Goal: Find specific page/section: Find specific page/section

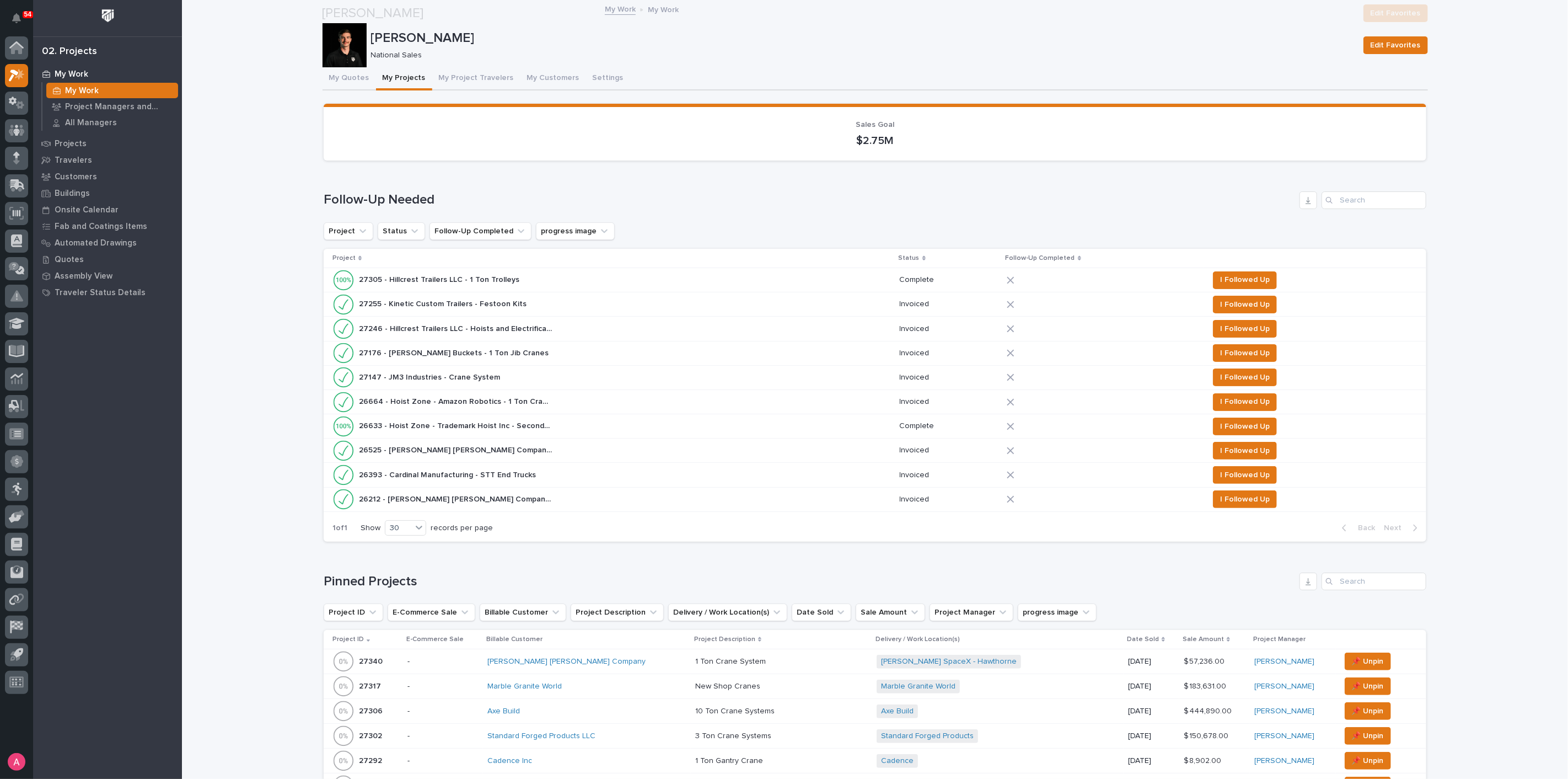
scroll to position [429, 0]
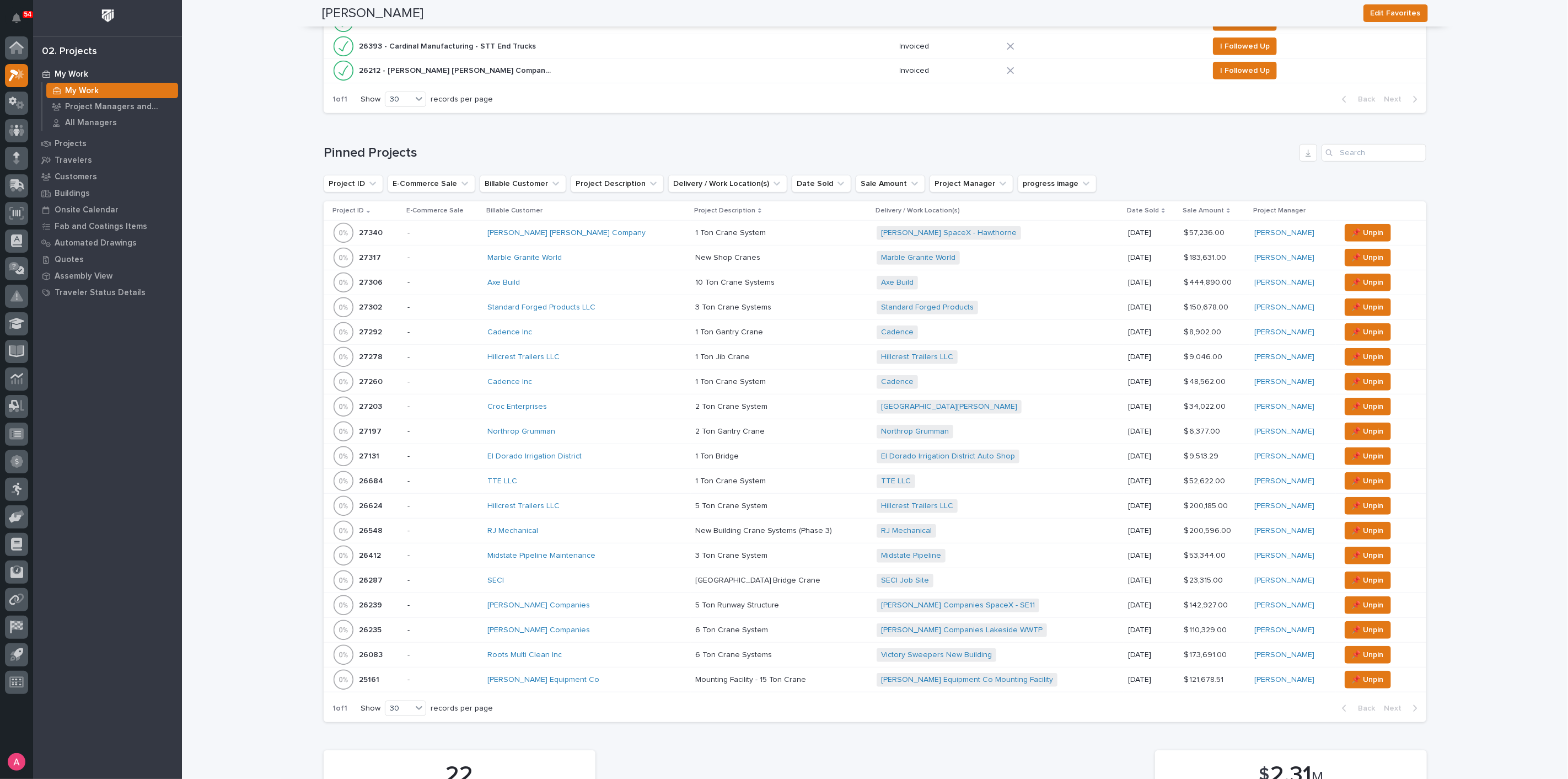
click at [750, 627] on p at bounding box center [782, 630] width 173 height 9
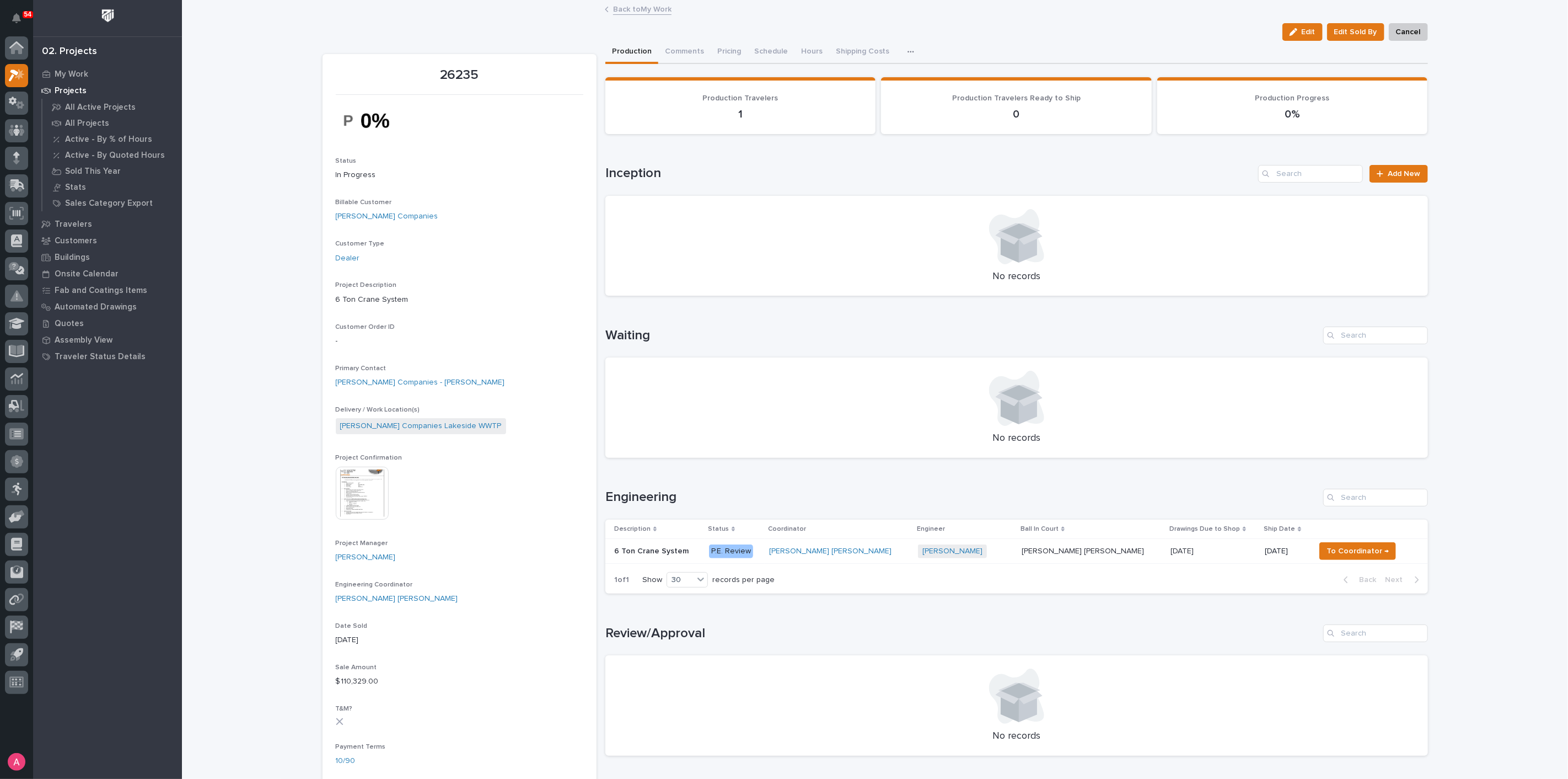
click at [1090, 549] on td "[PERSON_NAME] [PERSON_NAME] [PERSON_NAME] [PERSON_NAME]" at bounding box center [1091, 551] width 149 height 25
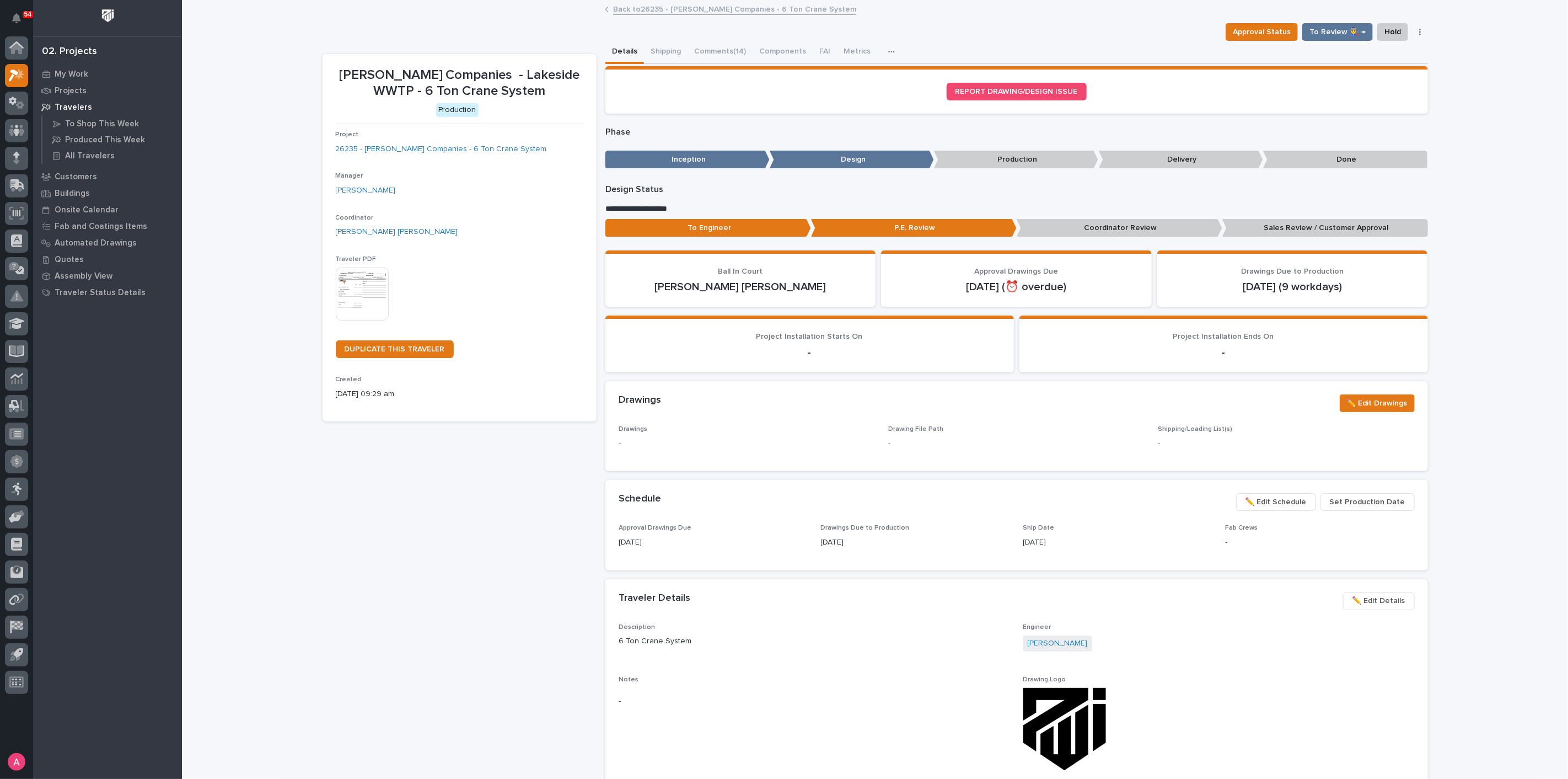
click at [657, 9] on link "Back to 26235 - [PERSON_NAME] Companies - 6 Ton Crane System" at bounding box center [734, 9] width 243 height 13
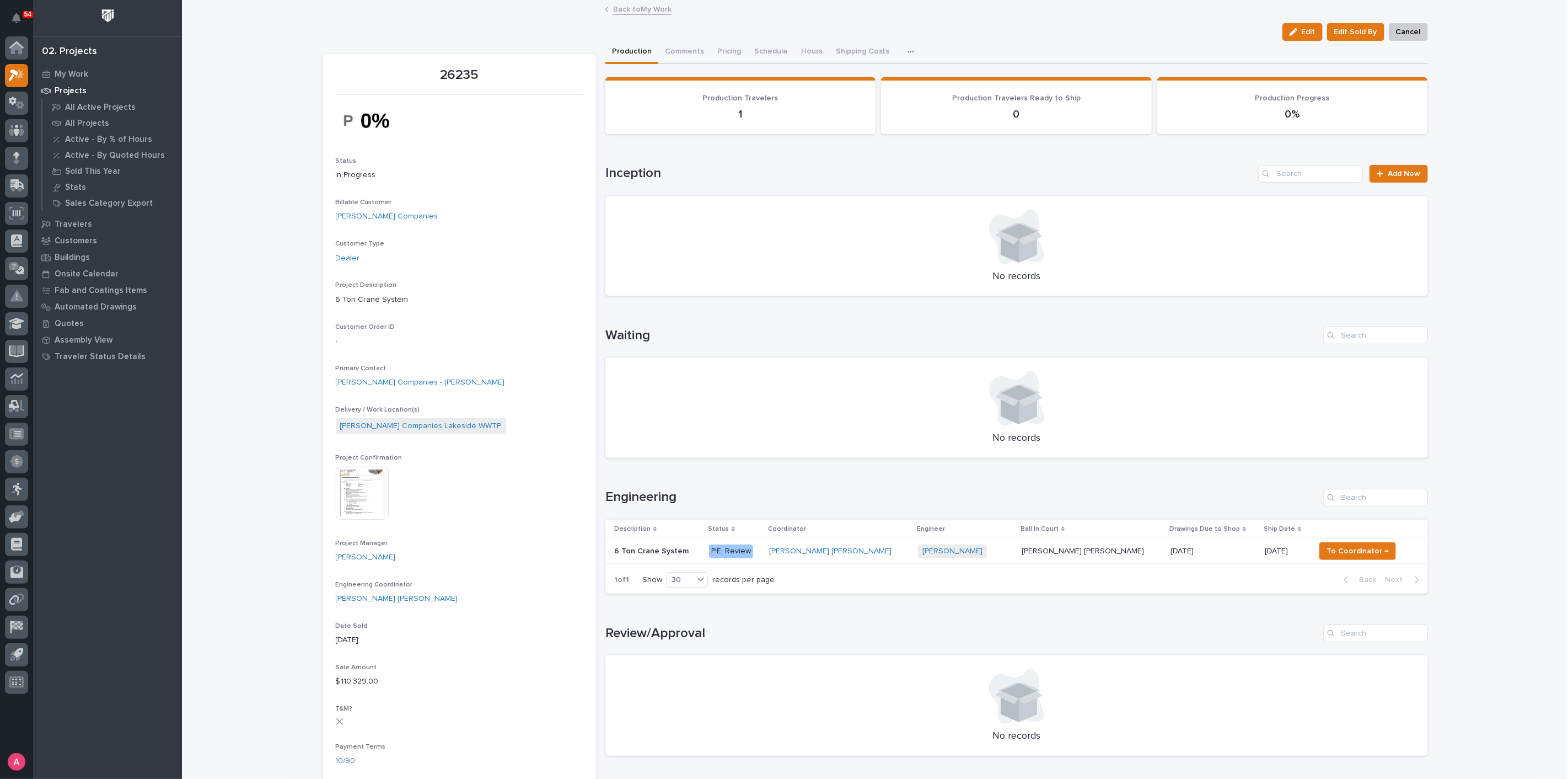
click at [632, 14] on link "Back to My Work" at bounding box center [642, 9] width 58 height 13
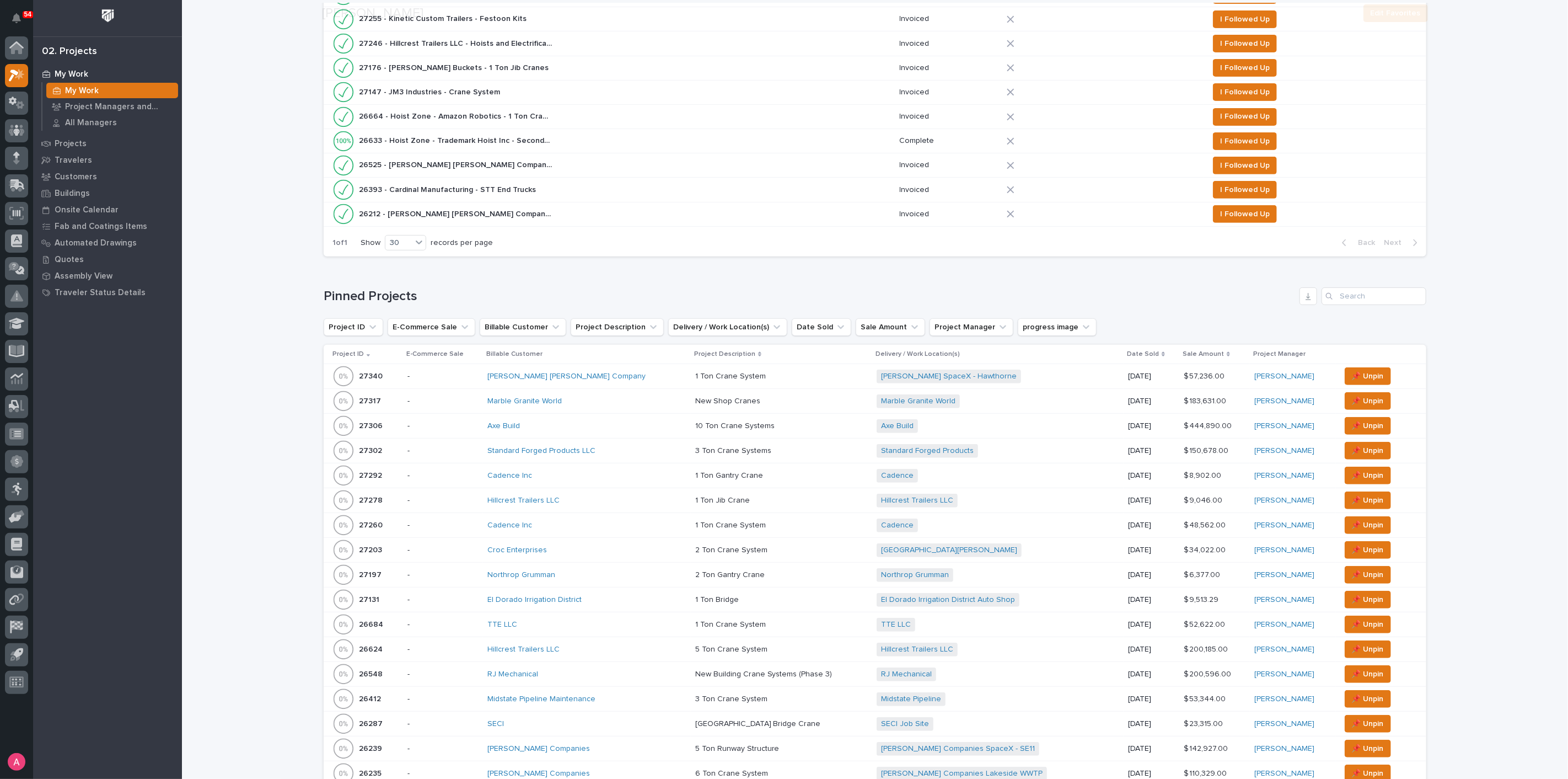
scroll to position [552, 0]
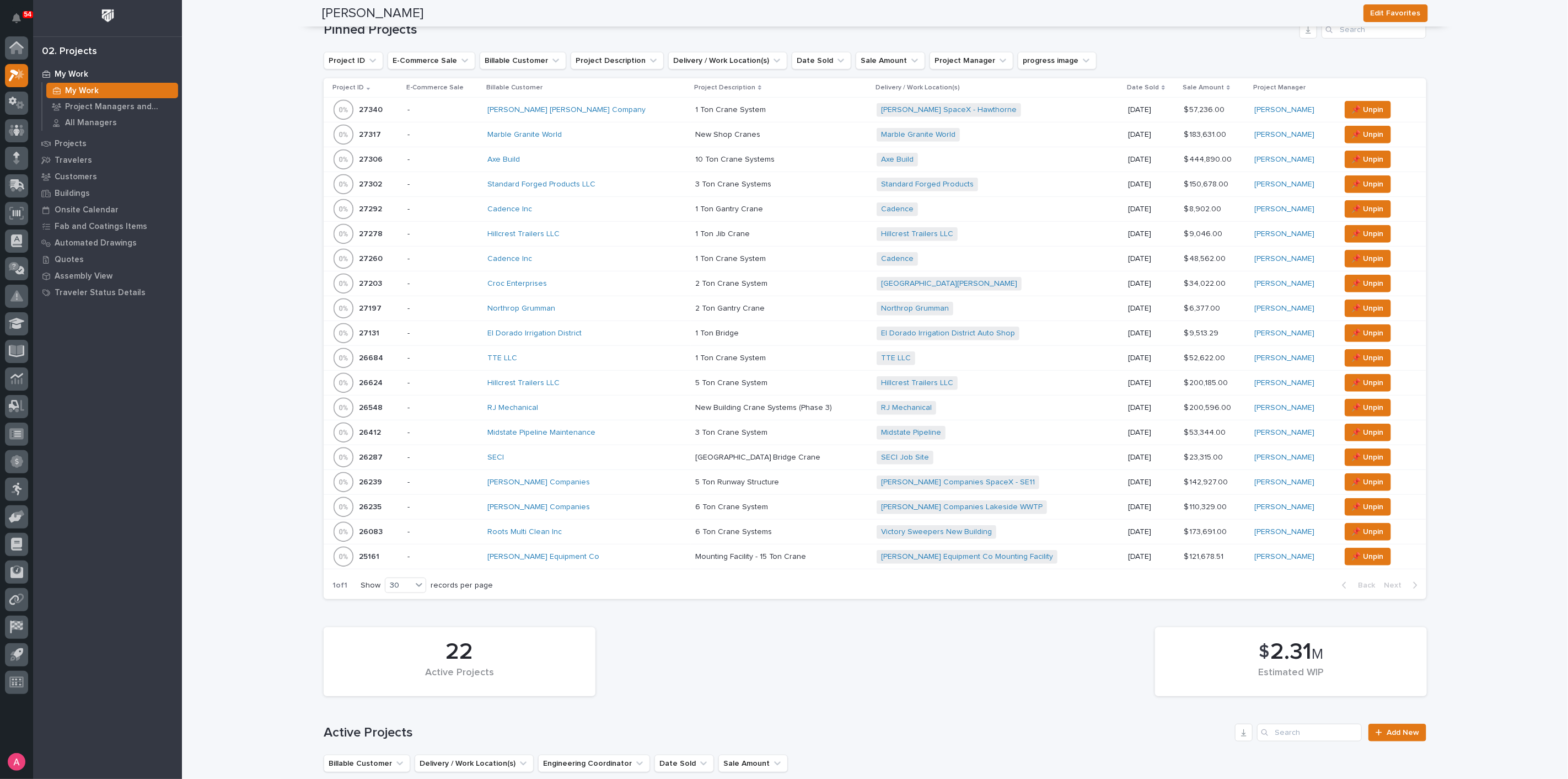
click at [612, 325] on div "El Dorado Irrigation District" at bounding box center [587, 334] width 199 height 18
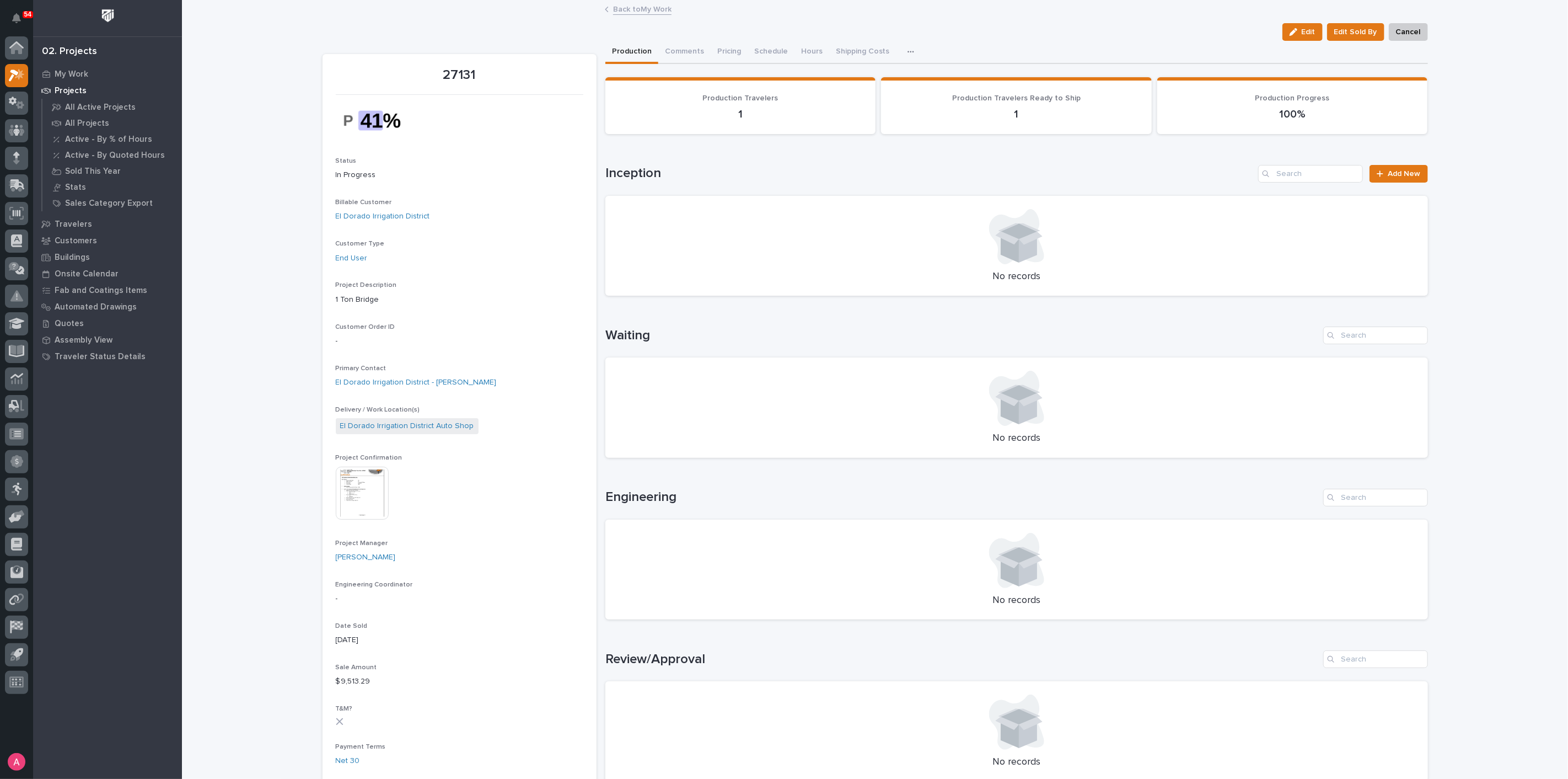
click at [635, 6] on link "Back to My Work" at bounding box center [642, 9] width 58 height 13
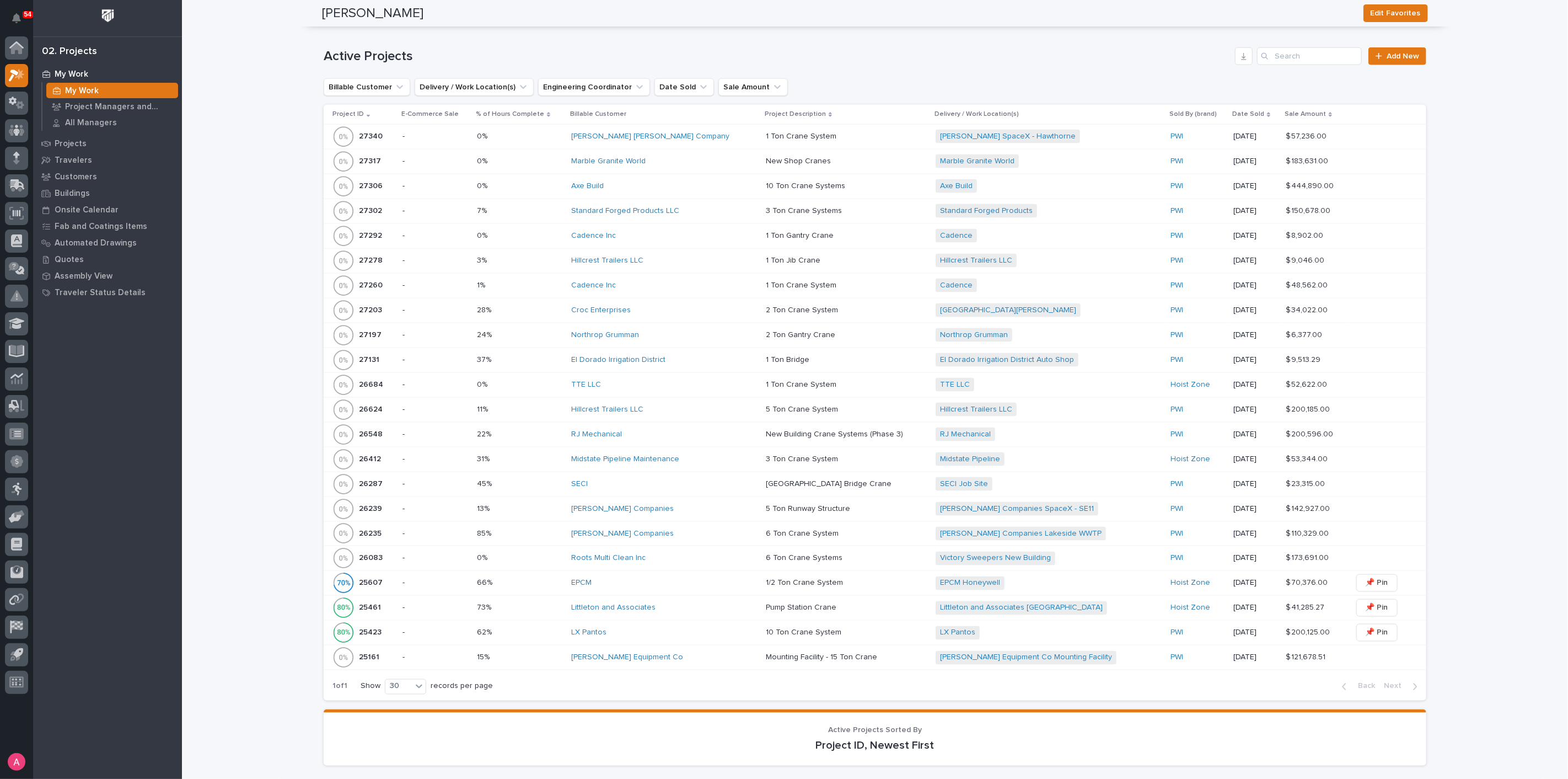
scroll to position [1287, 0]
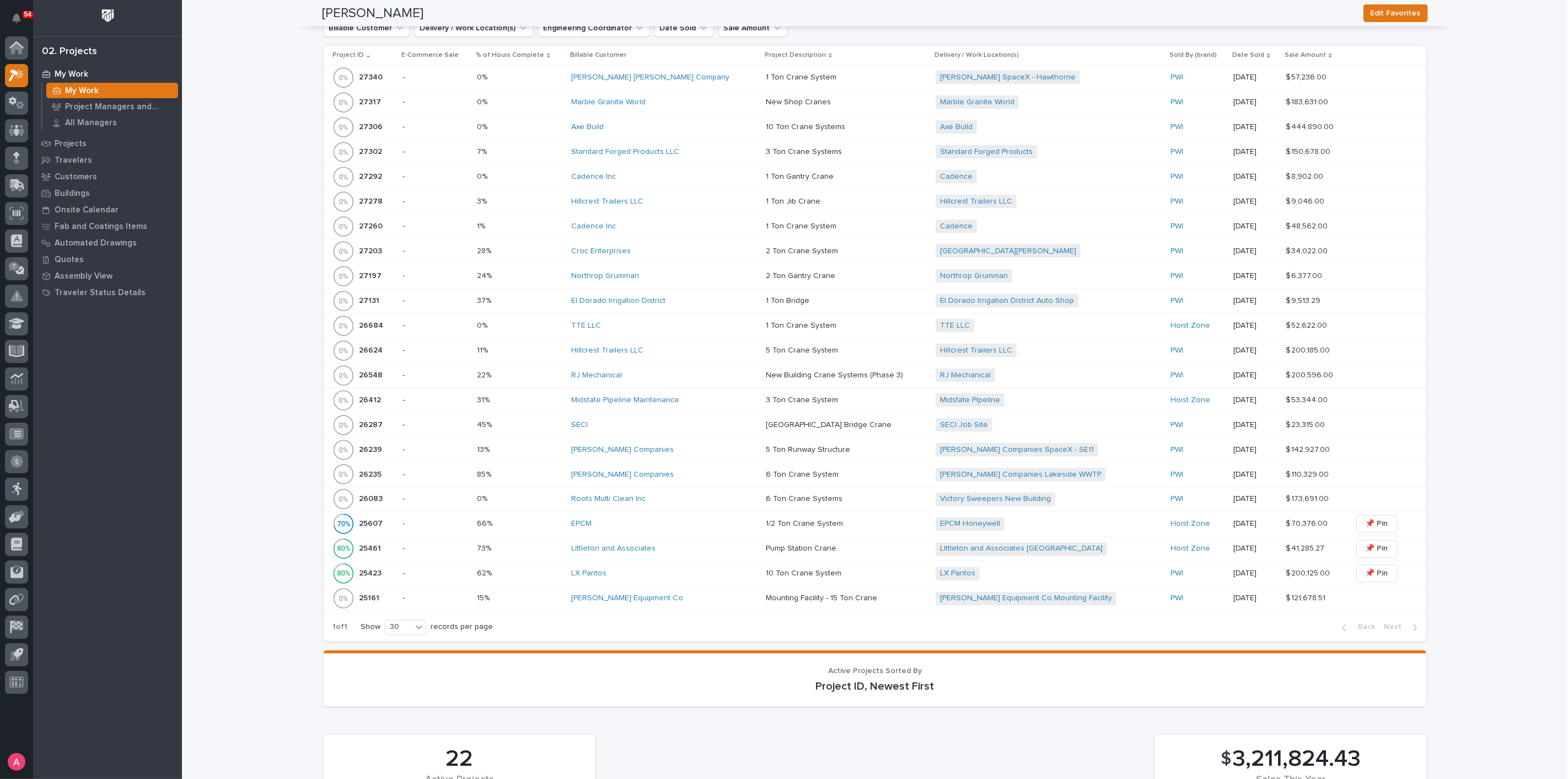
click at [671, 569] on div "LX Pantos" at bounding box center [663, 574] width 186 height 9
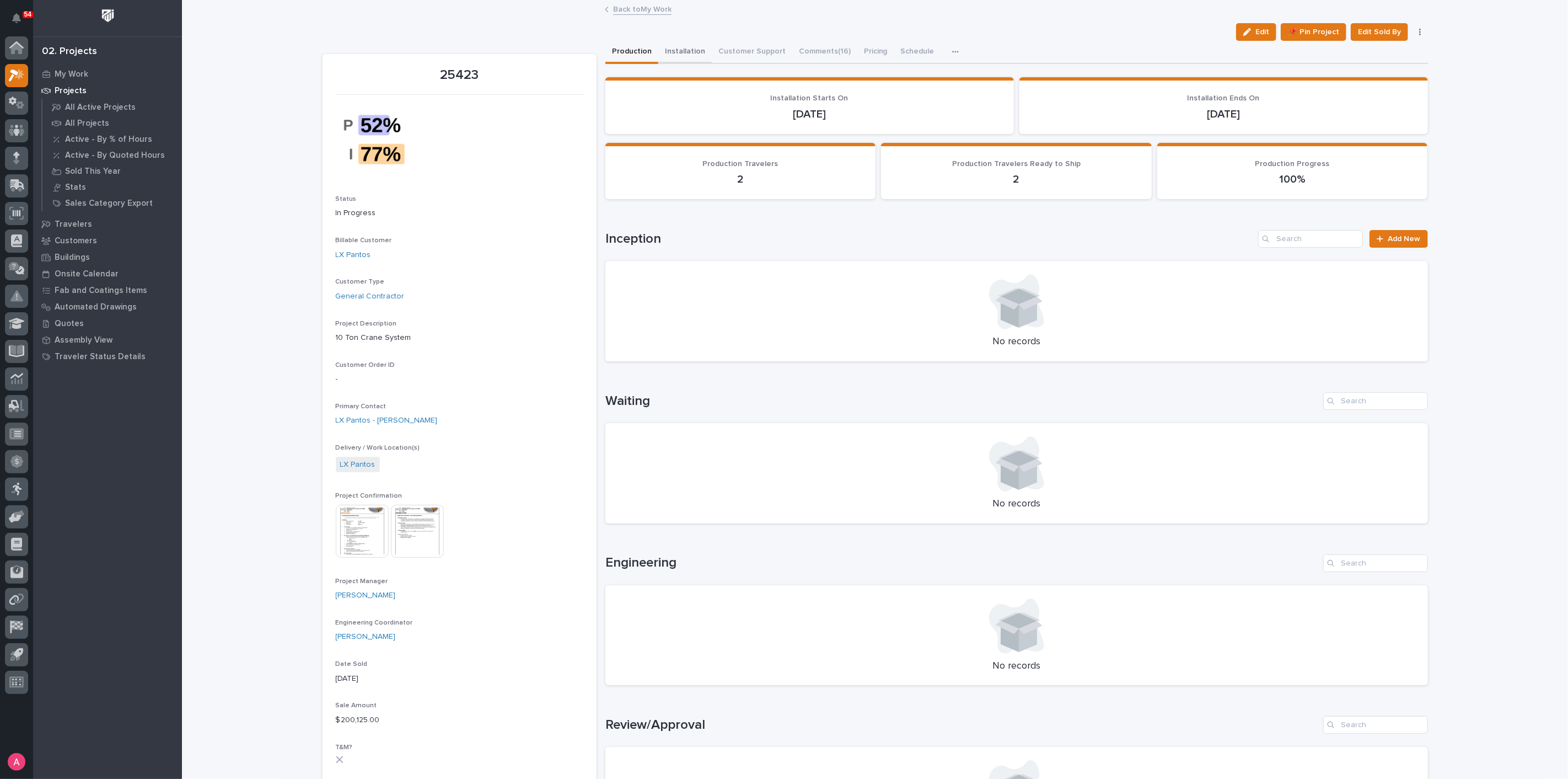
click at [672, 54] on button "Installation" at bounding box center [685, 52] width 54 height 23
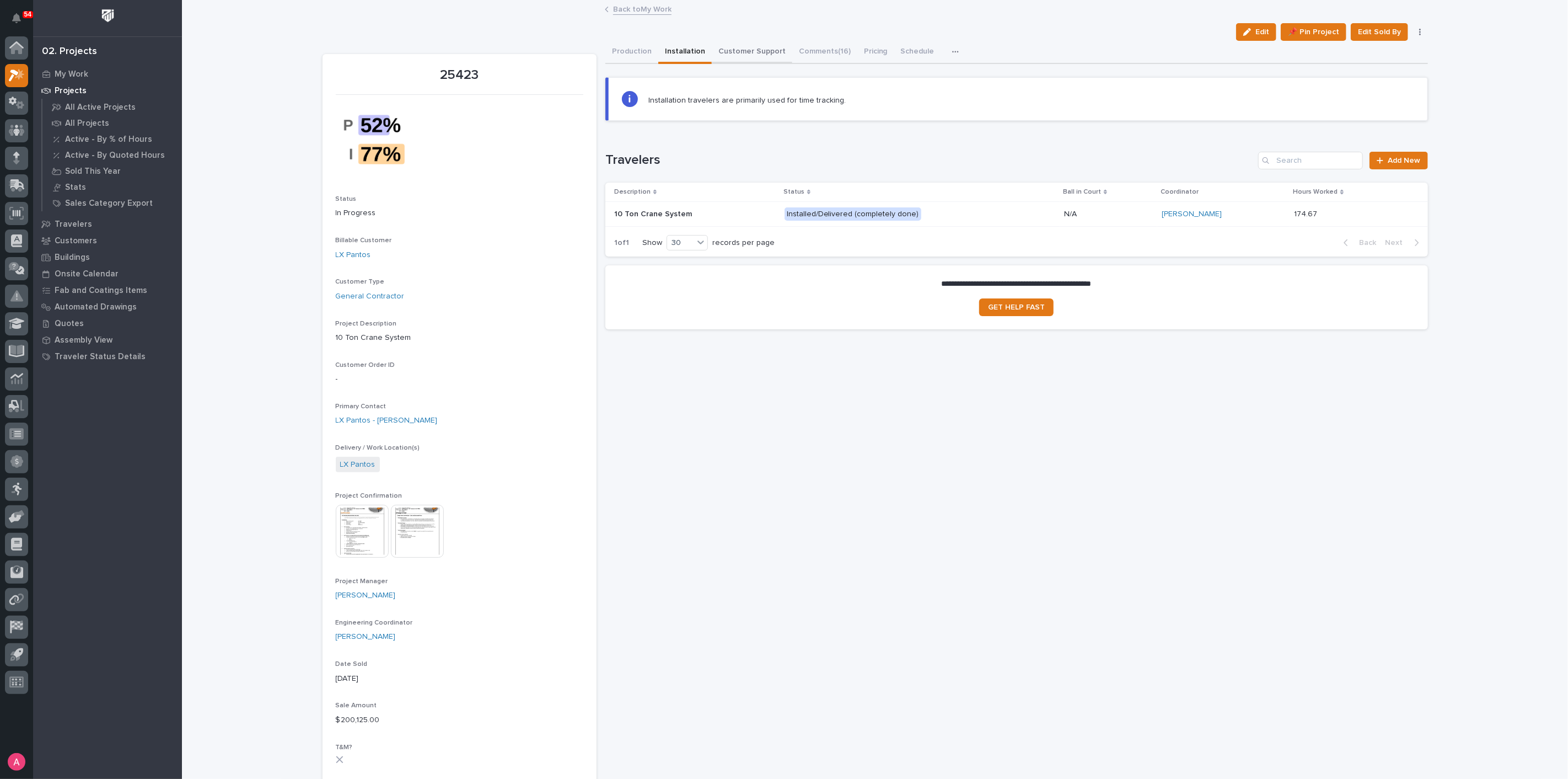
click at [752, 43] on button "Customer Support" at bounding box center [752, 52] width 80 height 23
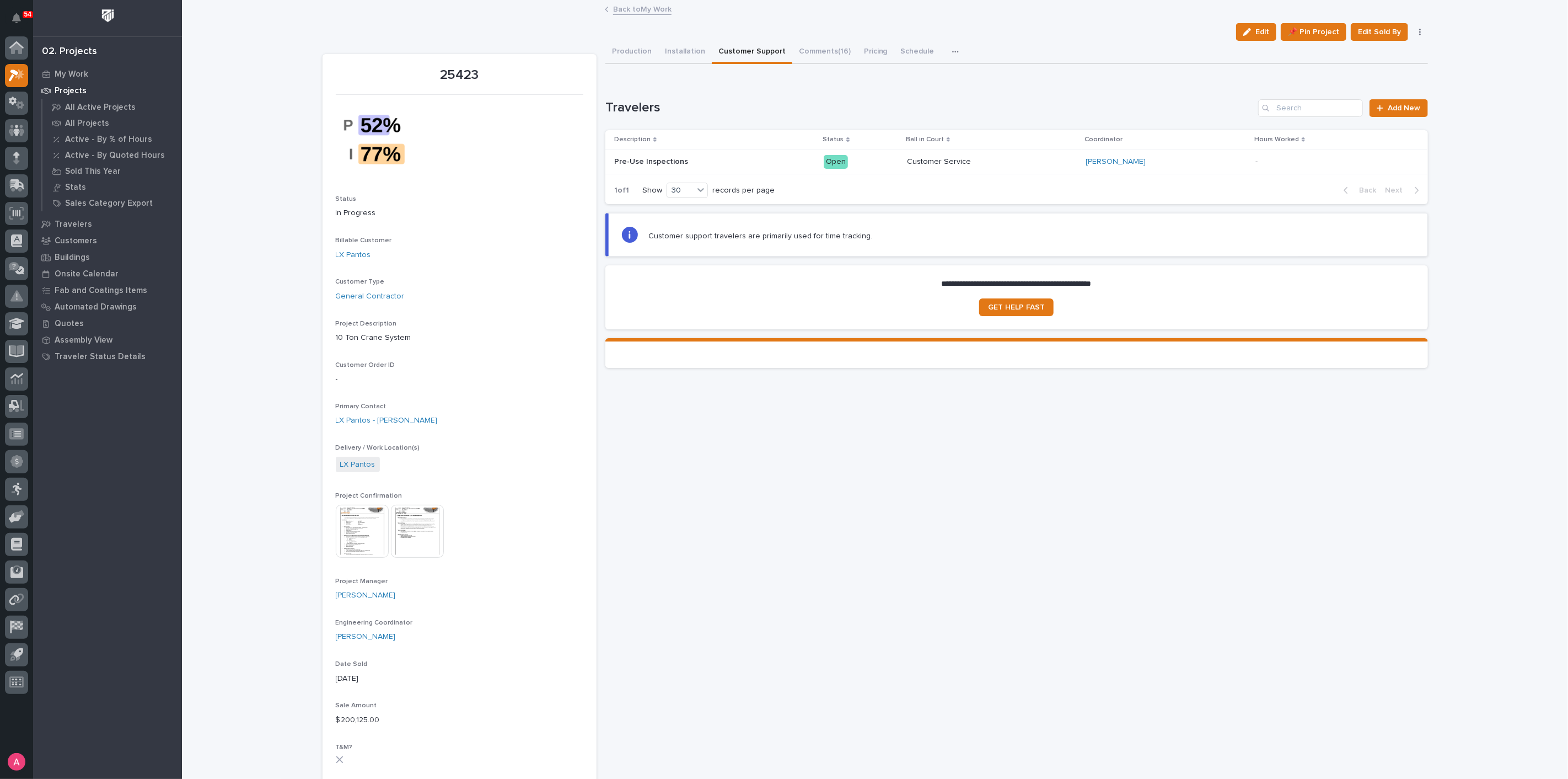
click at [659, 7] on link "Back to My Work" at bounding box center [642, 9] width 58 height 13
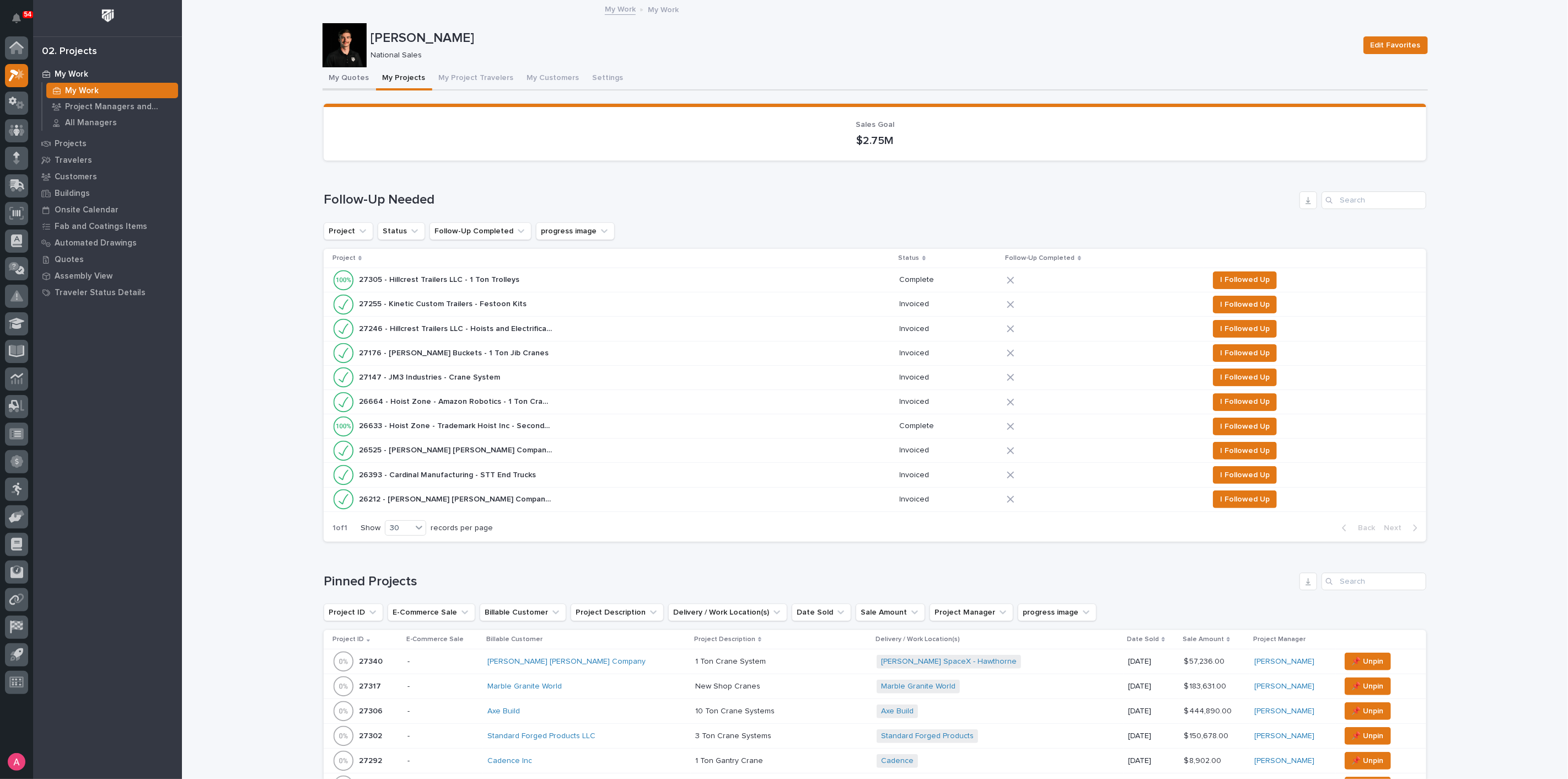
click at [332, 70] on button "My Quotes" at bounding box center [349, 79] width 54 height 23
click at [334, 73] on button "My Quotes" at bounding box center [349, 79] width 54 height 23
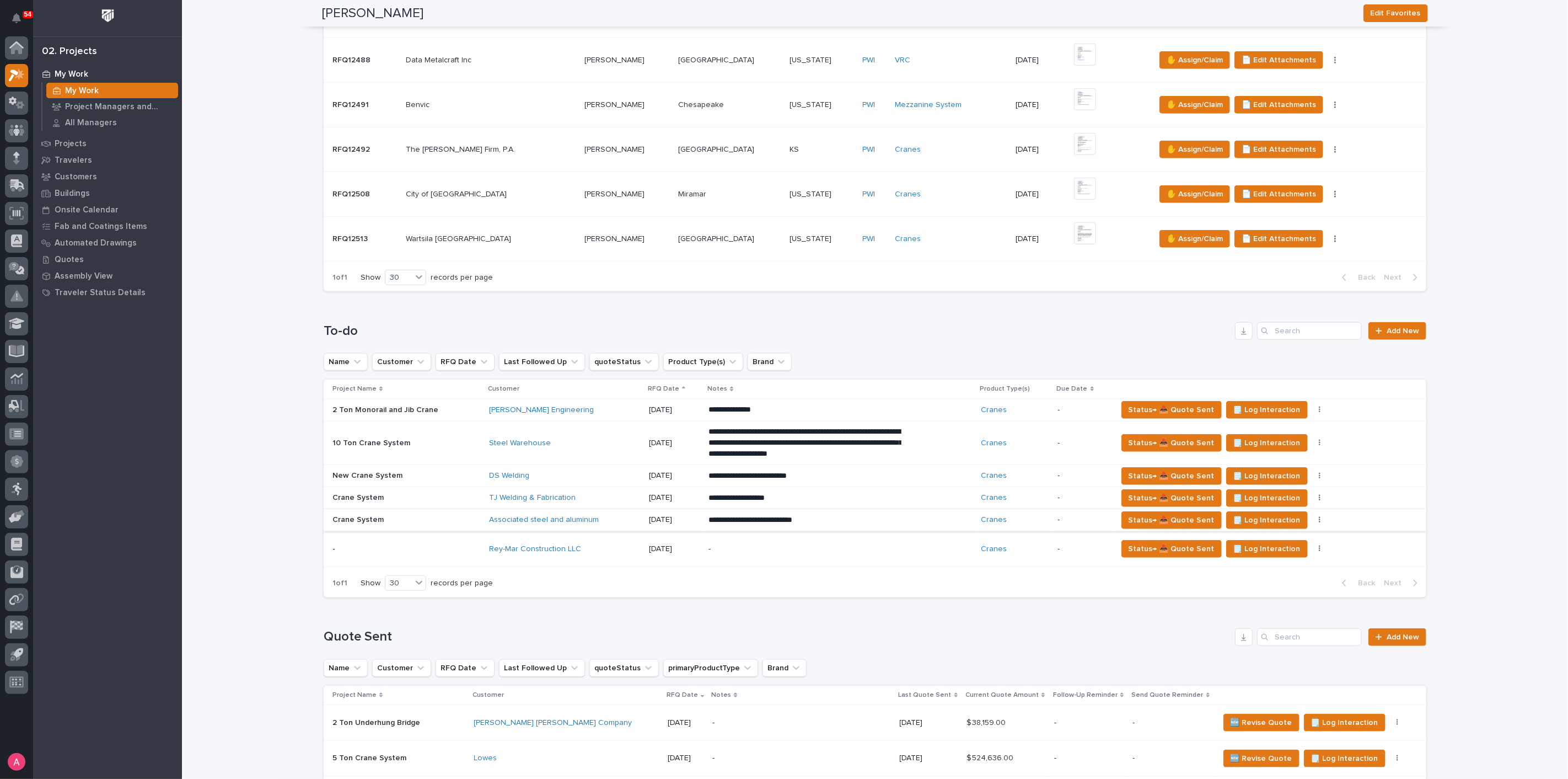
scroll to position [797, 0]
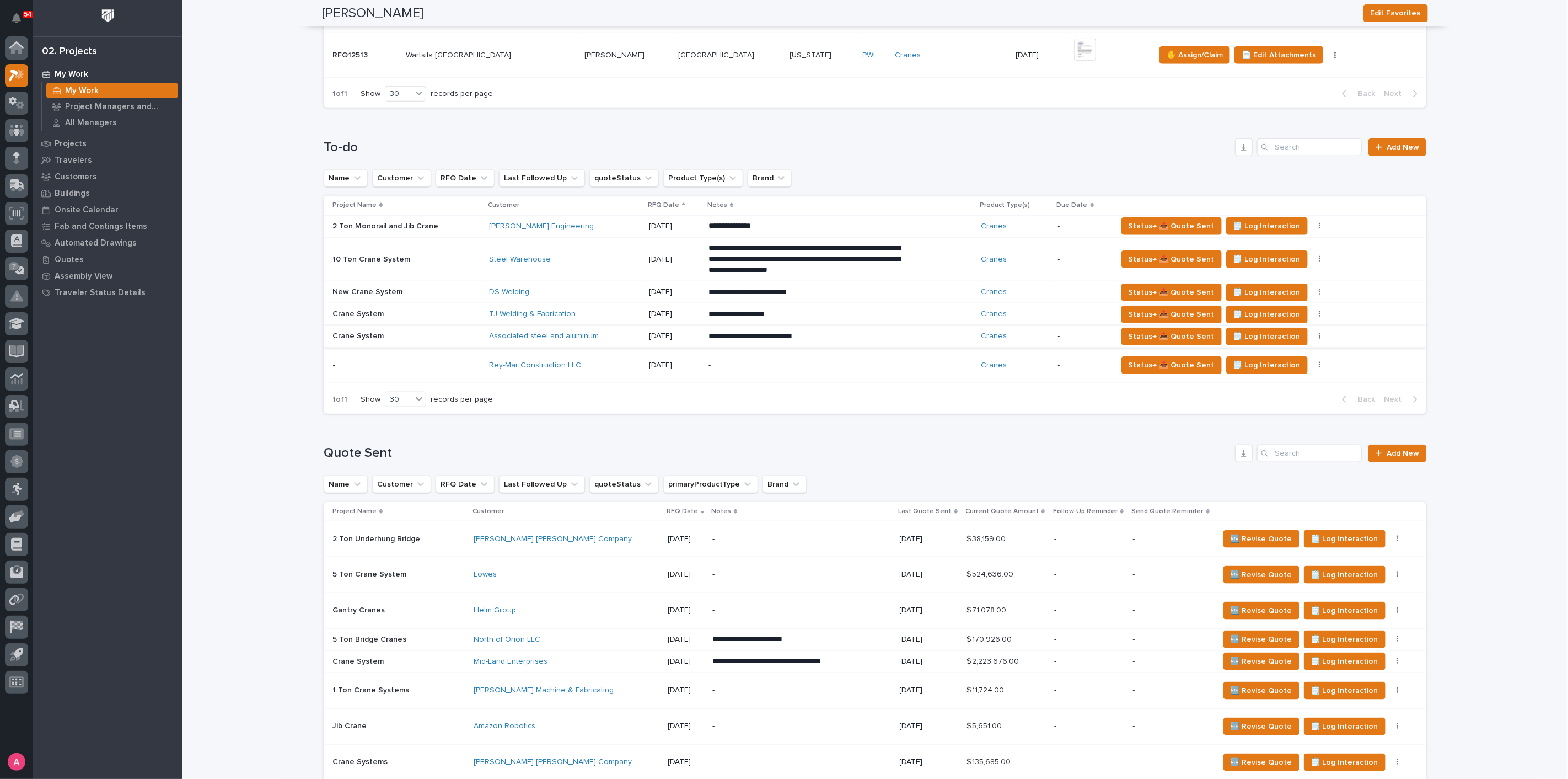
click at [591, 375] on td "Rey-Mar Construction LLC" at bounding box center [564, 365] width 160 height 36
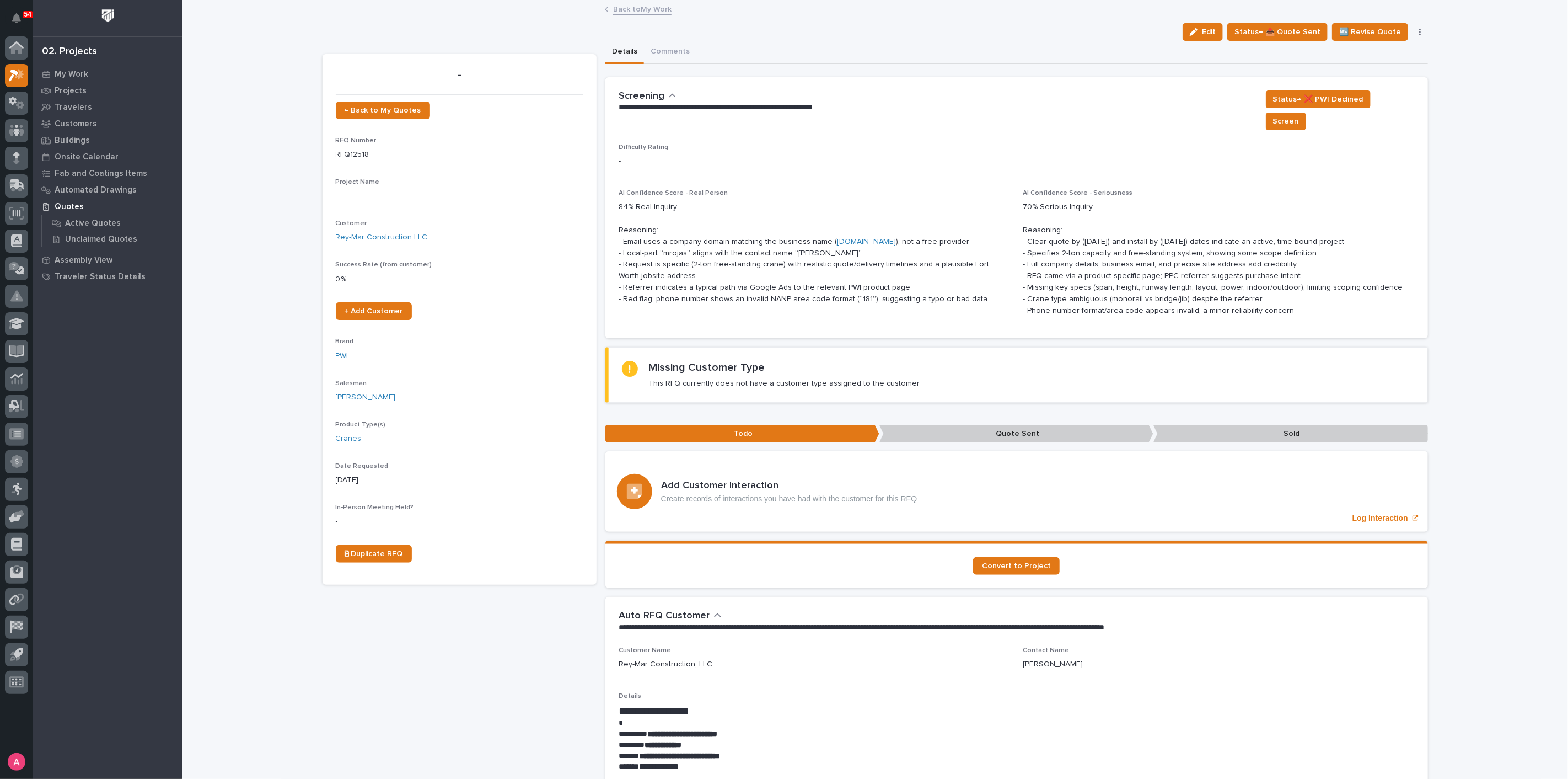
click at [615, 7] on link "Back to My Work" at bounding box center [642, 9] width 58 height 13
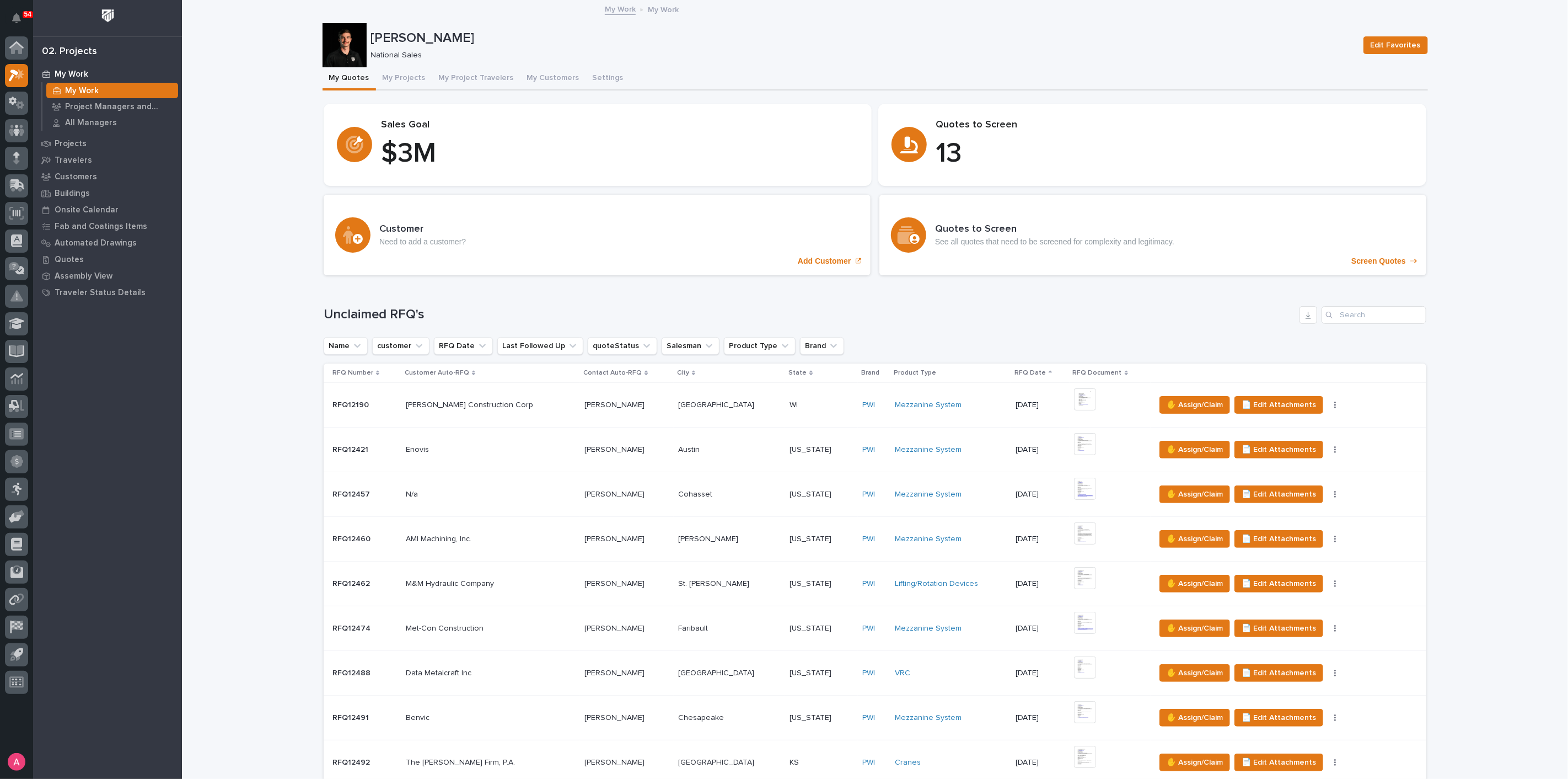
drag, startPoint x: 947, startPoint y: 371, endPoint x: 189, endPoint y: 337, distance: 758.8
click at [376, 78] on button "My Projects" at bounding box center [404, 79] width 56 height 23
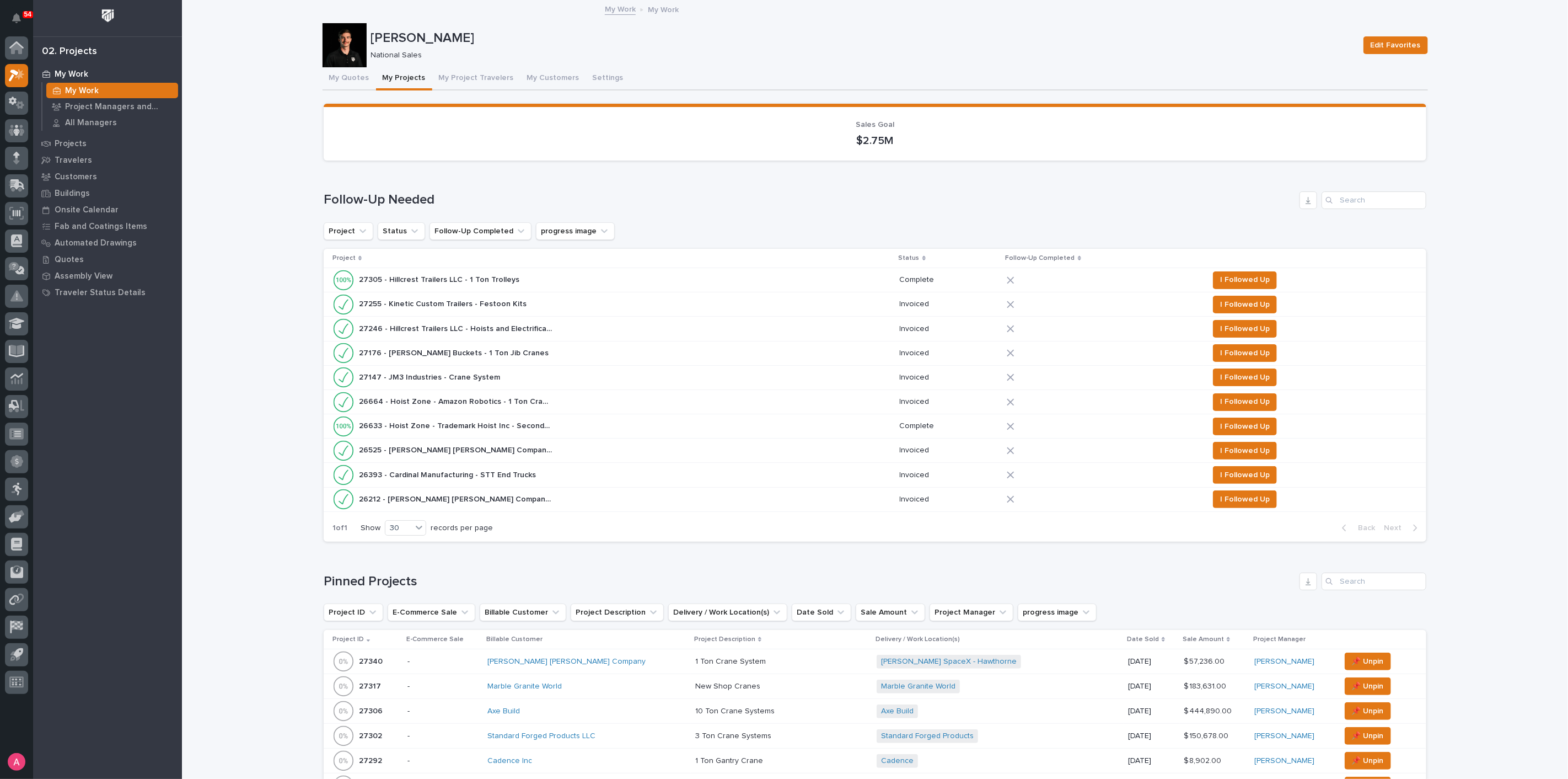
click at [698, 214] on div "Follow-Up Needed Project Status Follow-Up Completed progress image Project Stat…" at bounding box center [875, 366] width 1103 height 350
drag, startPoint x: 234, startPoint y: 182, endPoint x: 226, endPoint y: 178, distance: 8.9
